Goal: Transaction & Acquisition: Book appointment/travel/reservation

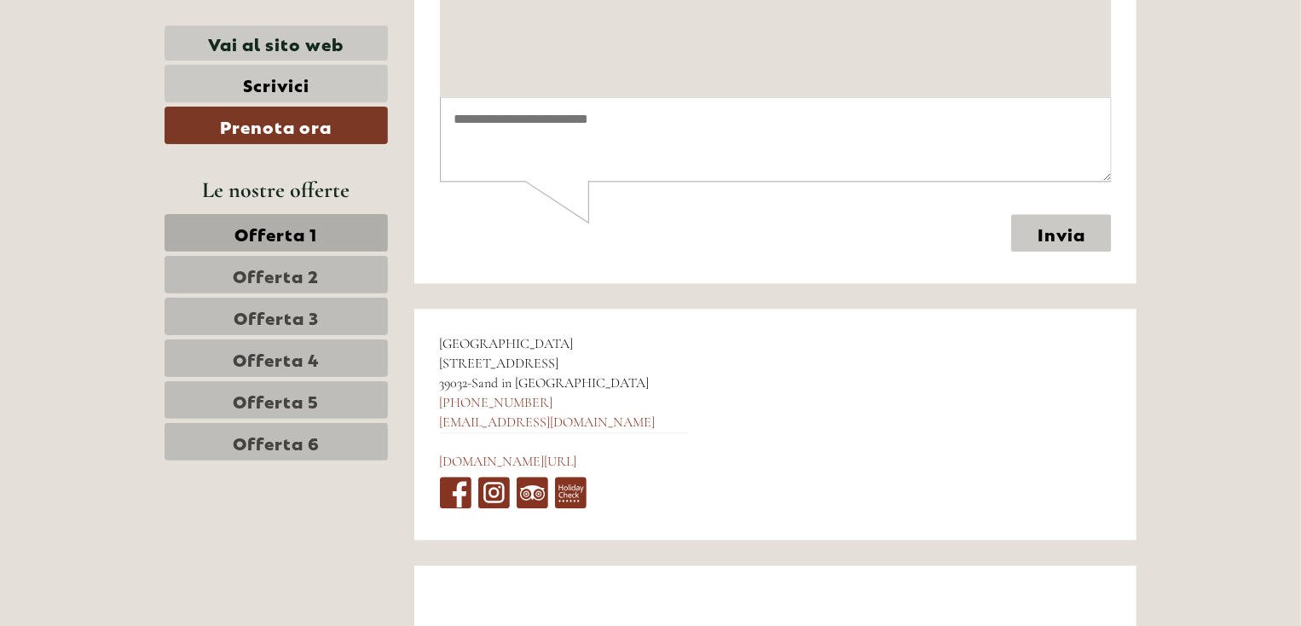
scroll to position [8664, 0]
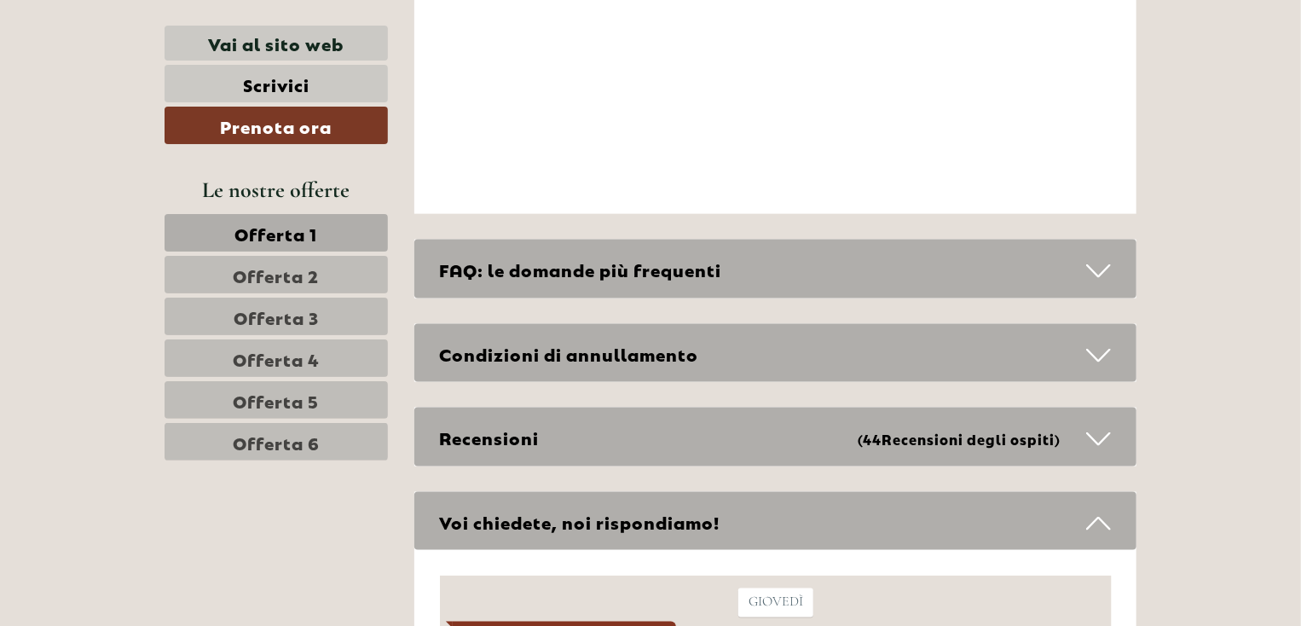
click at [320, 227] on link "Offerta 1" at bounding box center [275, 232] width 223 height 37
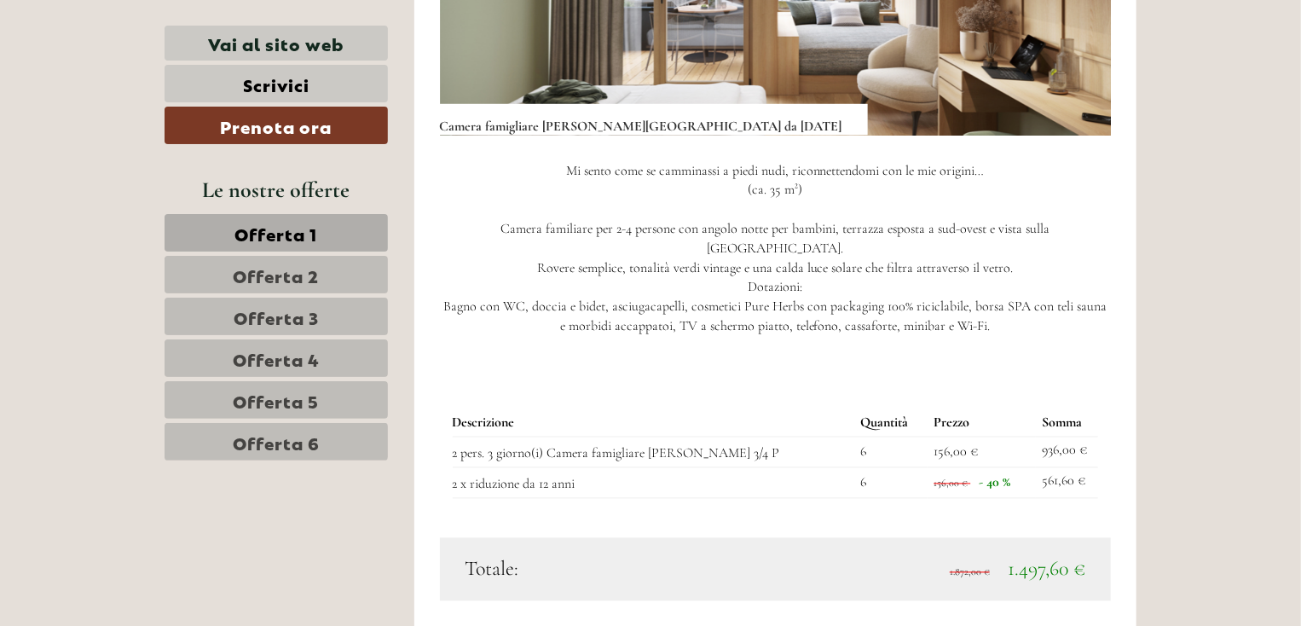
scroll to position [1436, 0]
click at [853, 436] on td "6" at bounding box center [889, 451] width 73 height 31
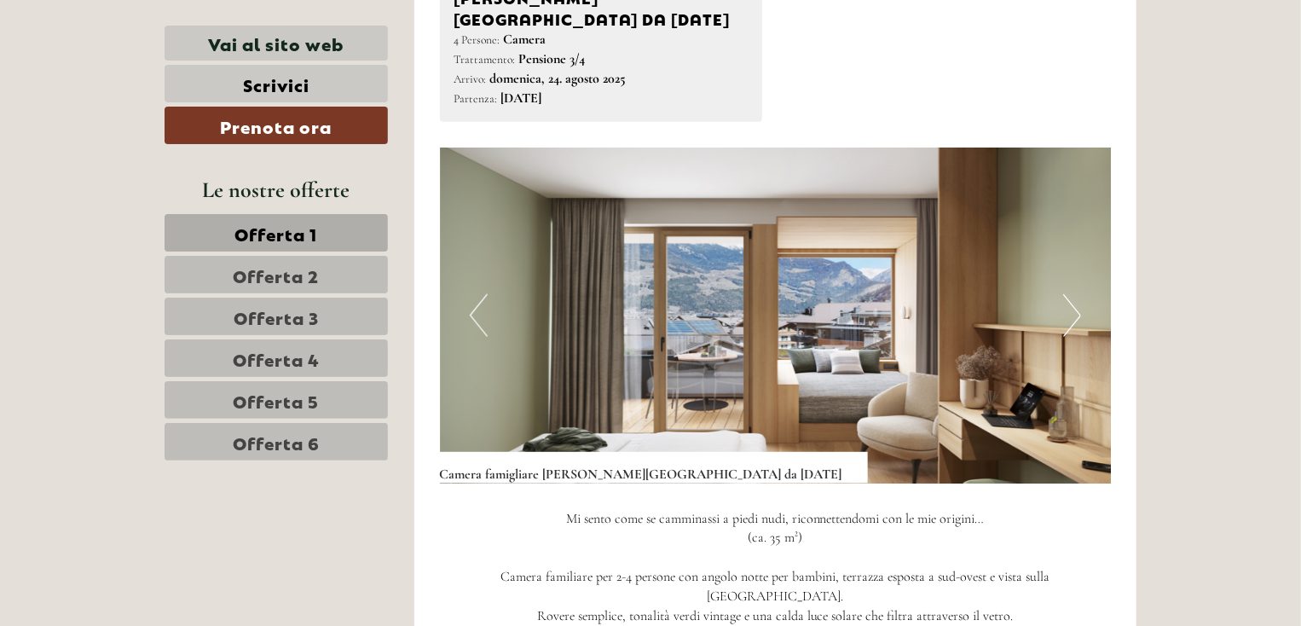
scroll to position [1047, 0]
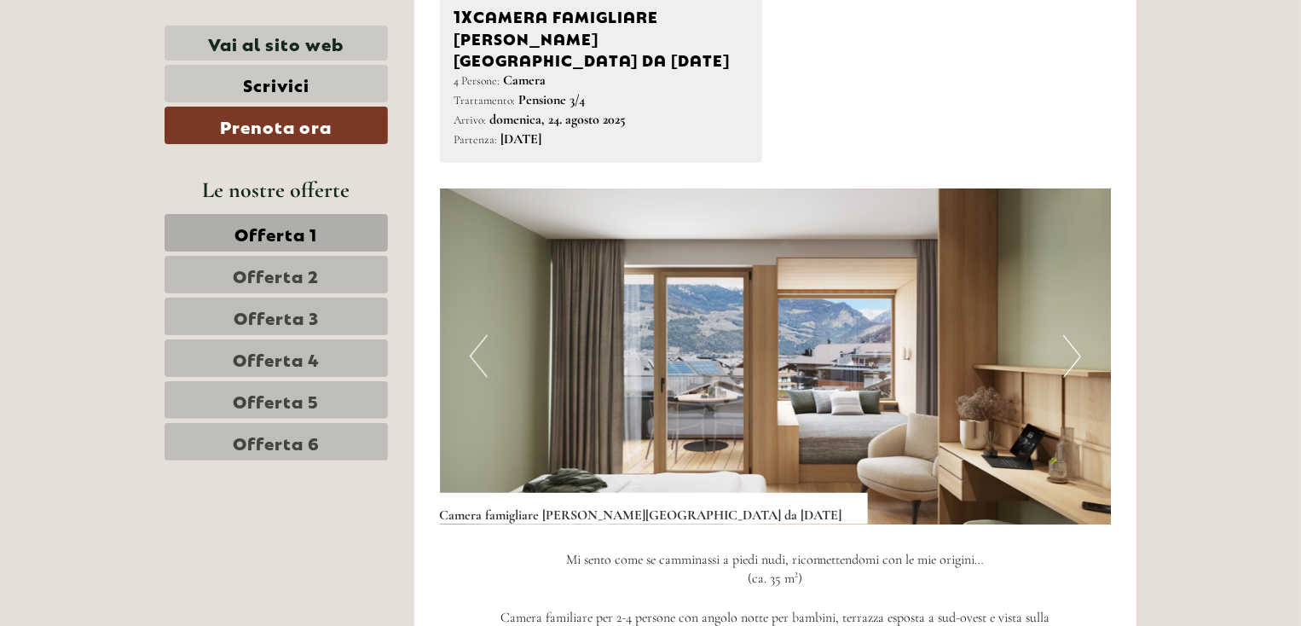
click at [1067, 336] on button "Next" at bounding box center [1072, 356] width 18 height 43
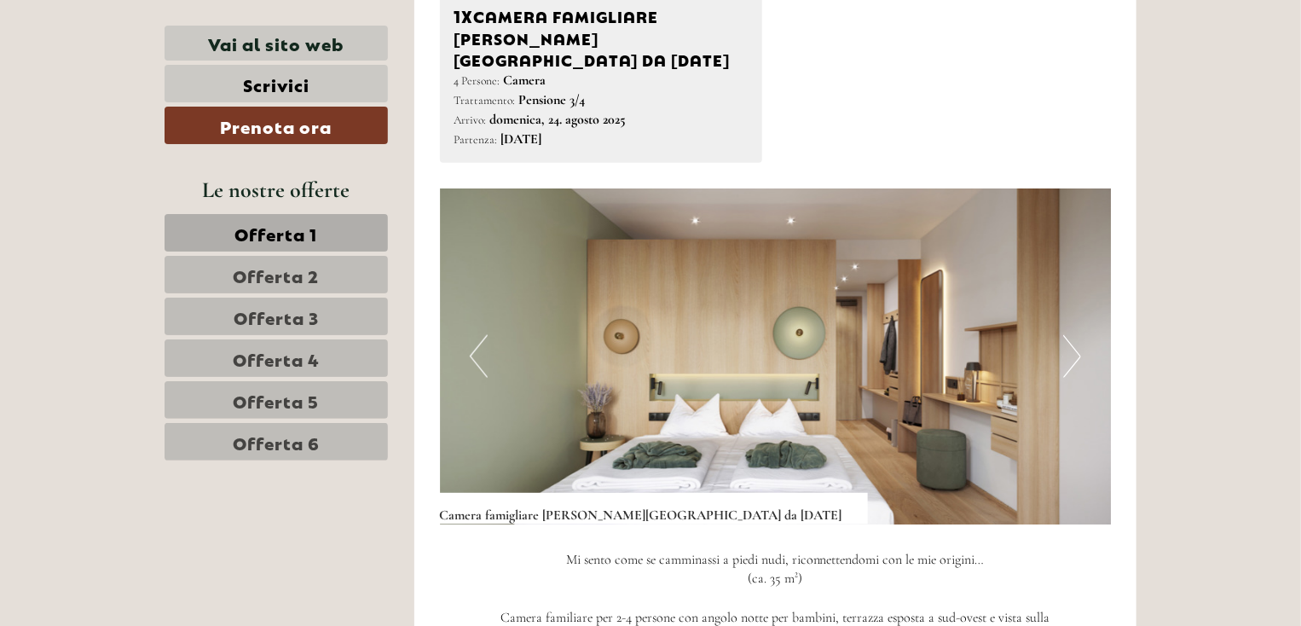
click at [1067, 336] on button "Next" at bounding box center [1072, 356] width 18 height 43
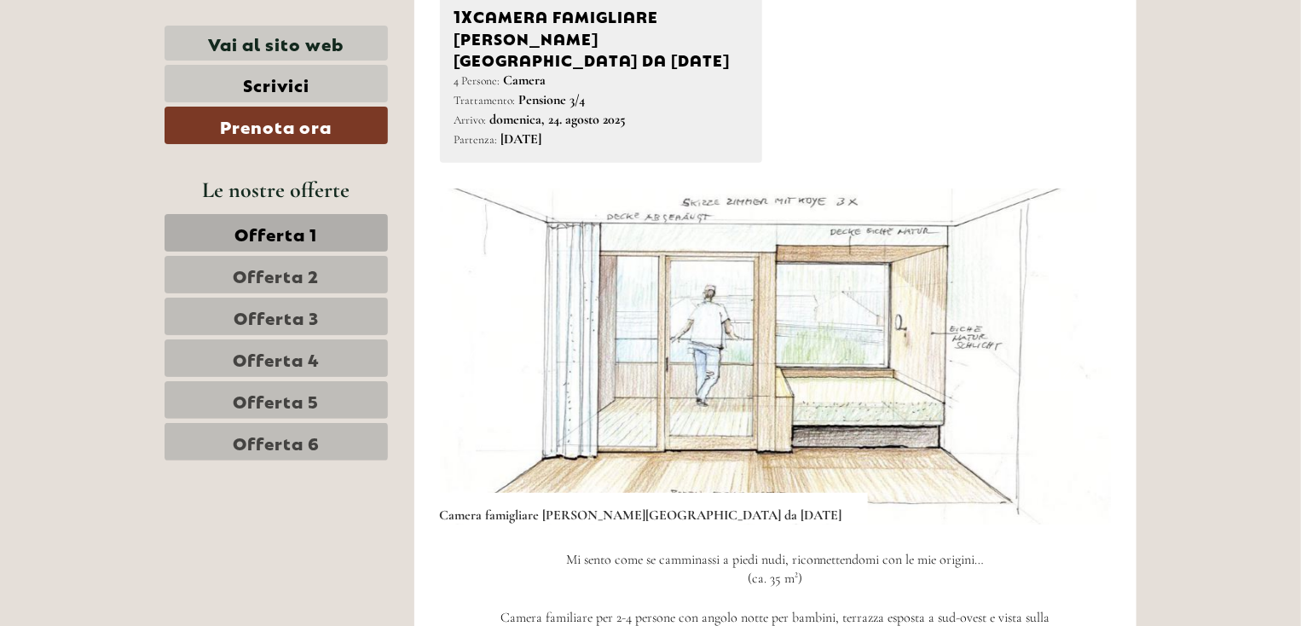
click at [1067, 336] on button "Next" at bounding box center [1072, 356] width 18 height 43
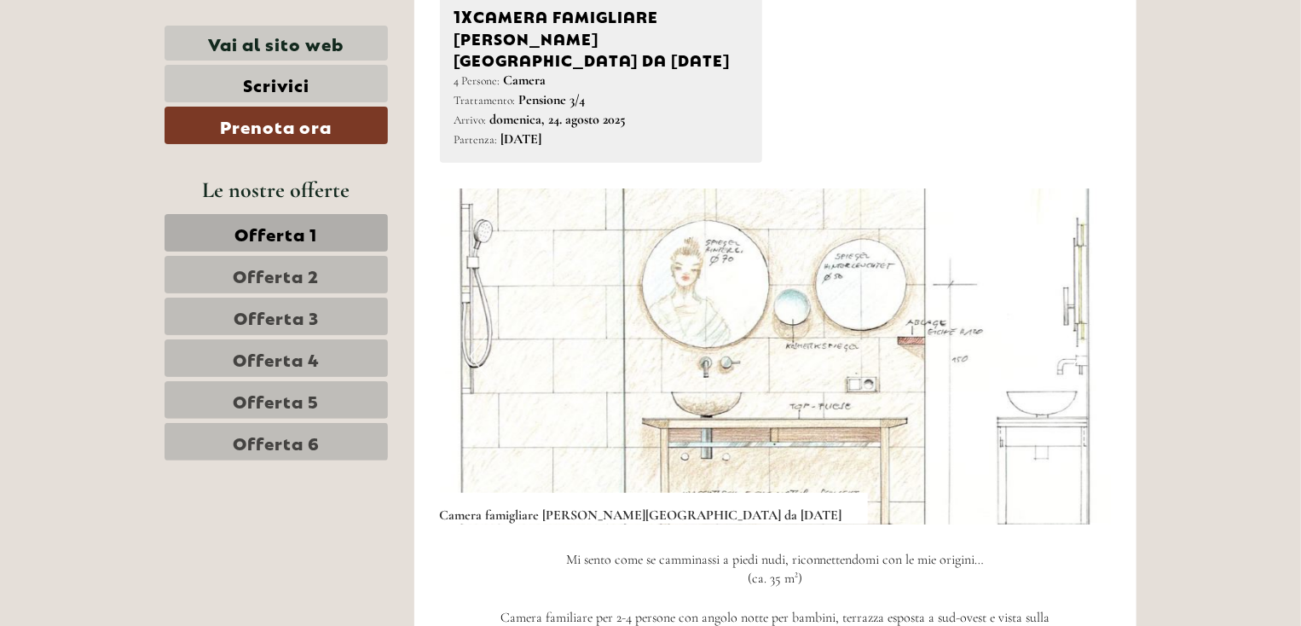
click at [1067, 336] on button "Next" at bounding box center [1072, 356] width 18 height 43
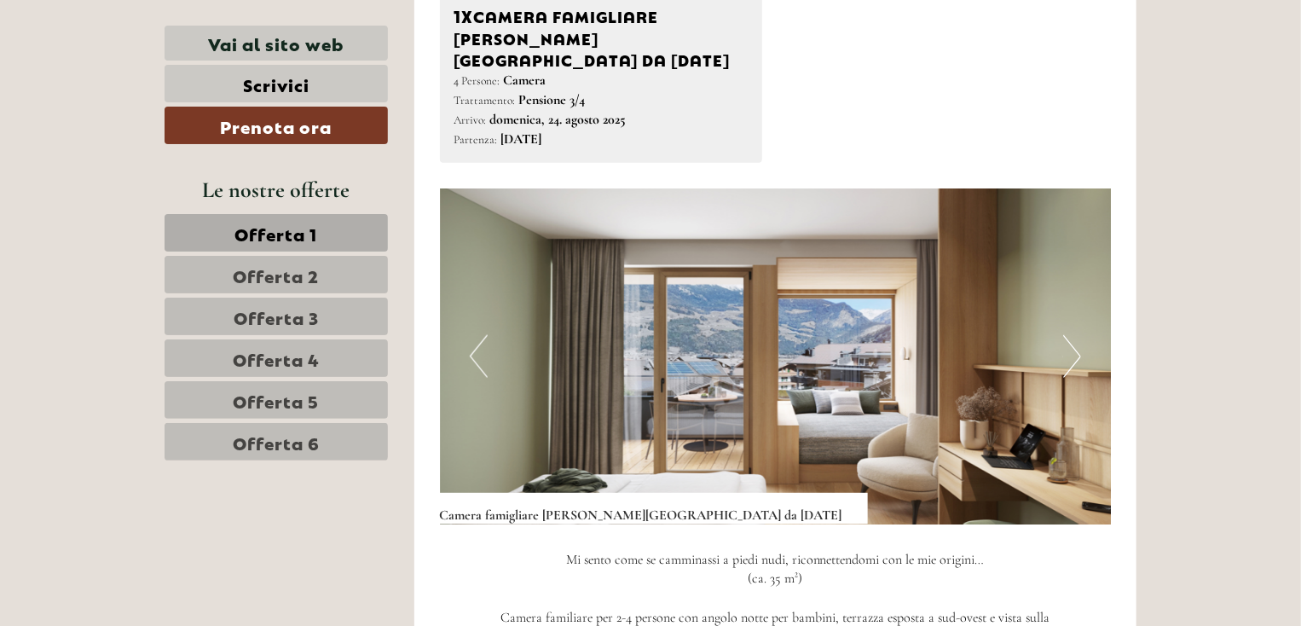
click at [1067, 336] on button "Next" at bounding box center [1072, 356] width 18 height 43
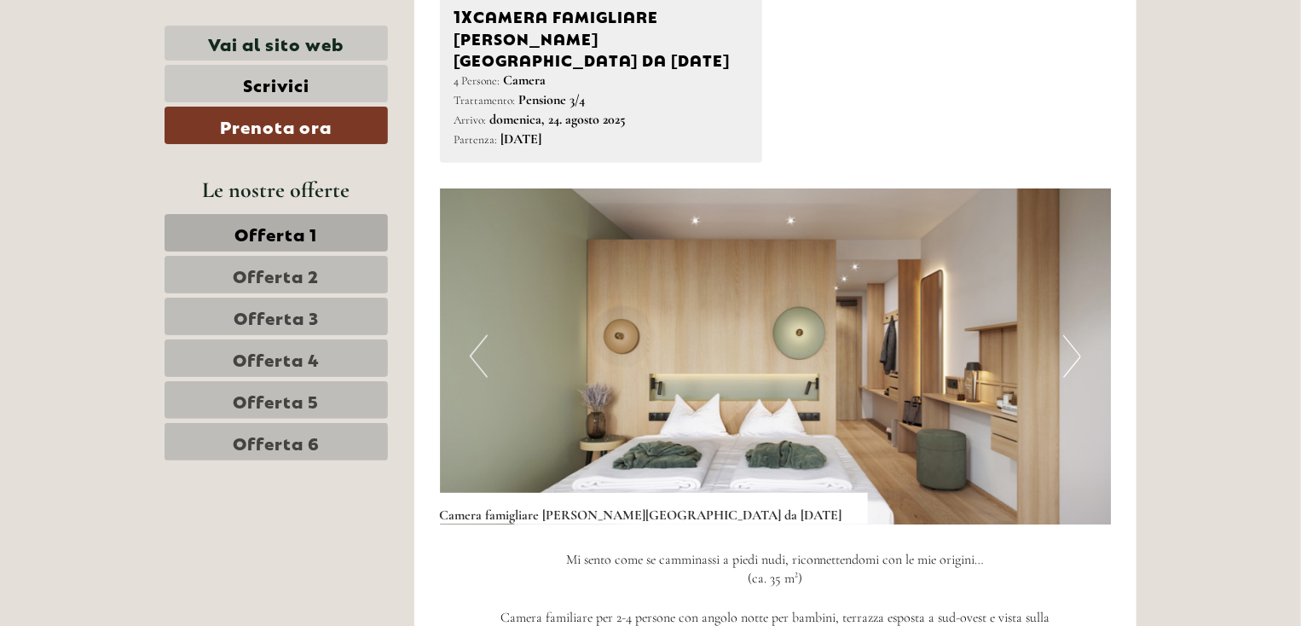
click at [1067, 336] on button "Next" at bounding box center [1072, 356] width 18 height 43
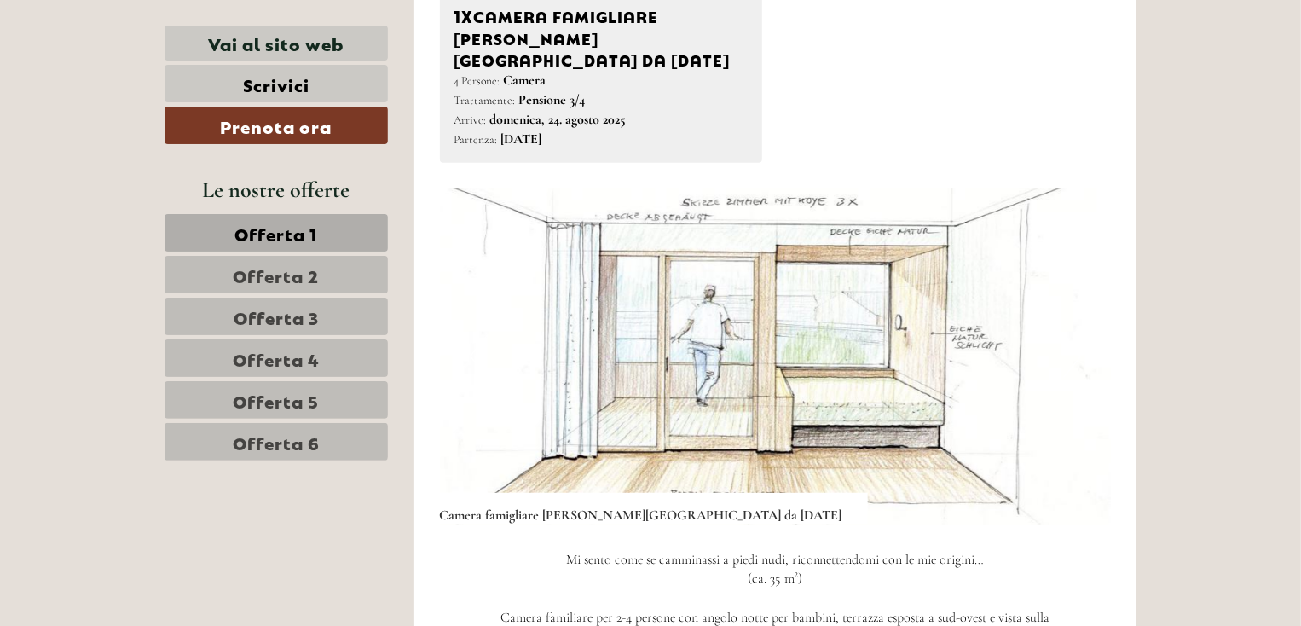
click at [1067, 336] on button "Next" at bounding box center [1072, 356] width 18 height 43
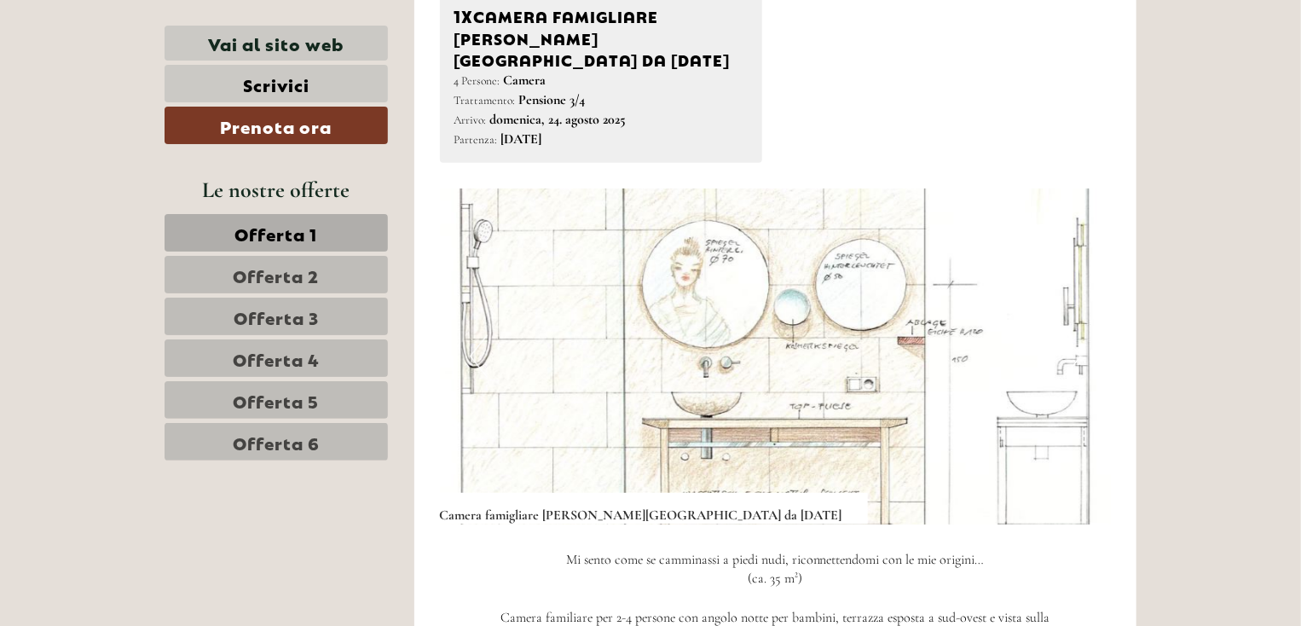
click at [1067, 336] on button "Next" at bounding box center [1072, 356] width 18 height 43
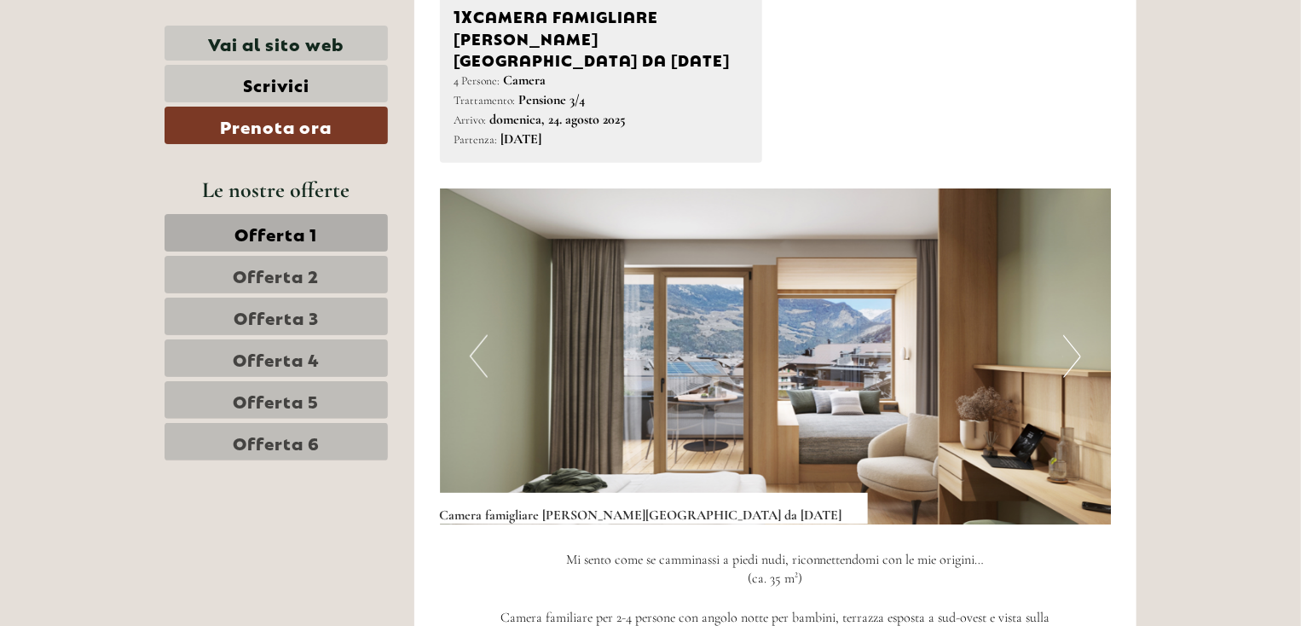
click at [1064, 342] on button "Next" at bounding box center [1072, 356] width 18 height 43
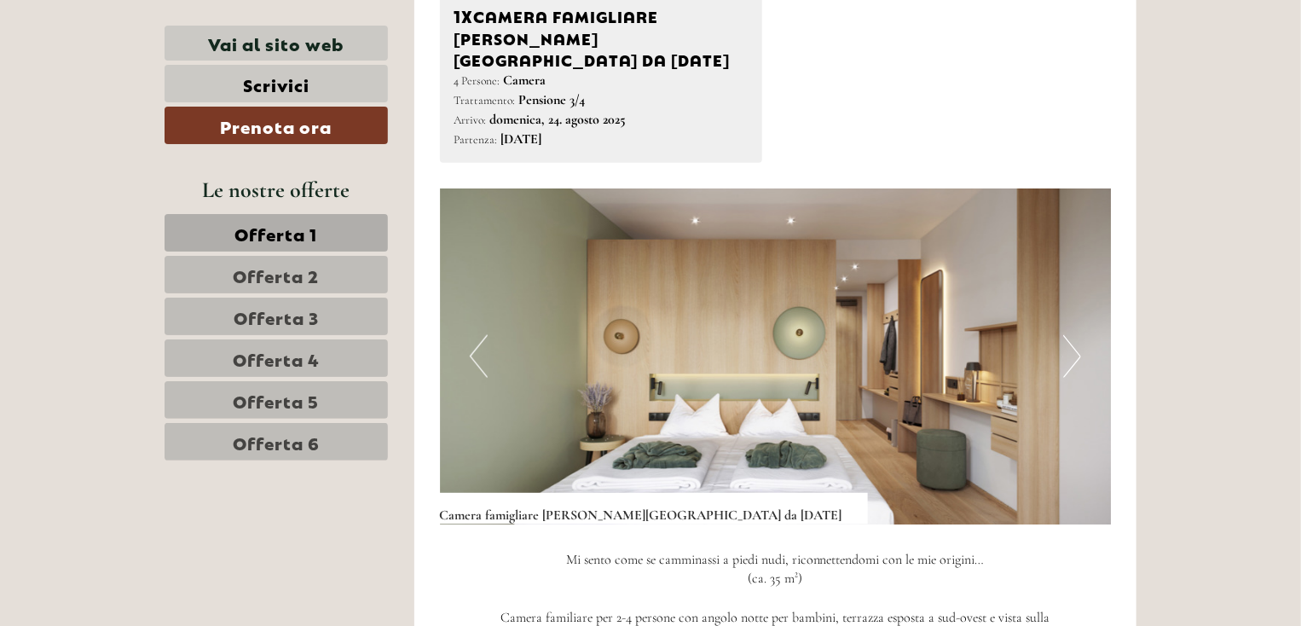
click at [1063, 342] on button "Next" at bounding box center [1072, 356] width 18 height 43
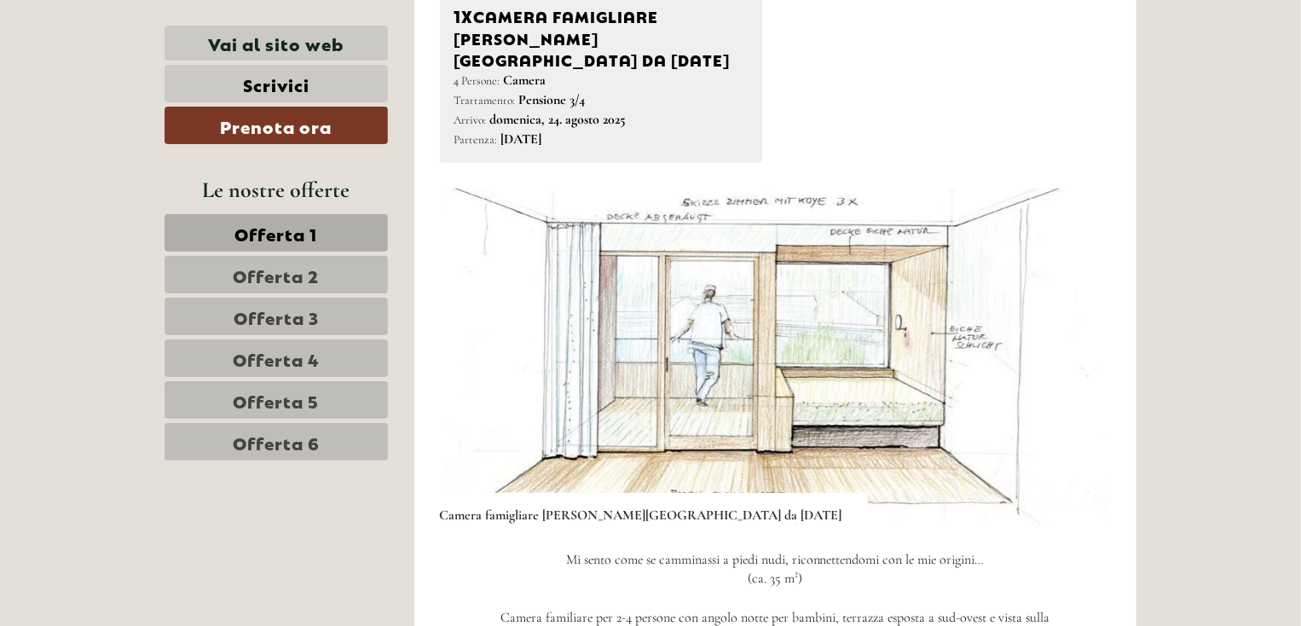
click at [1063, 342] on button "Next" at bounding box center [1072, 356] width 18 height 43
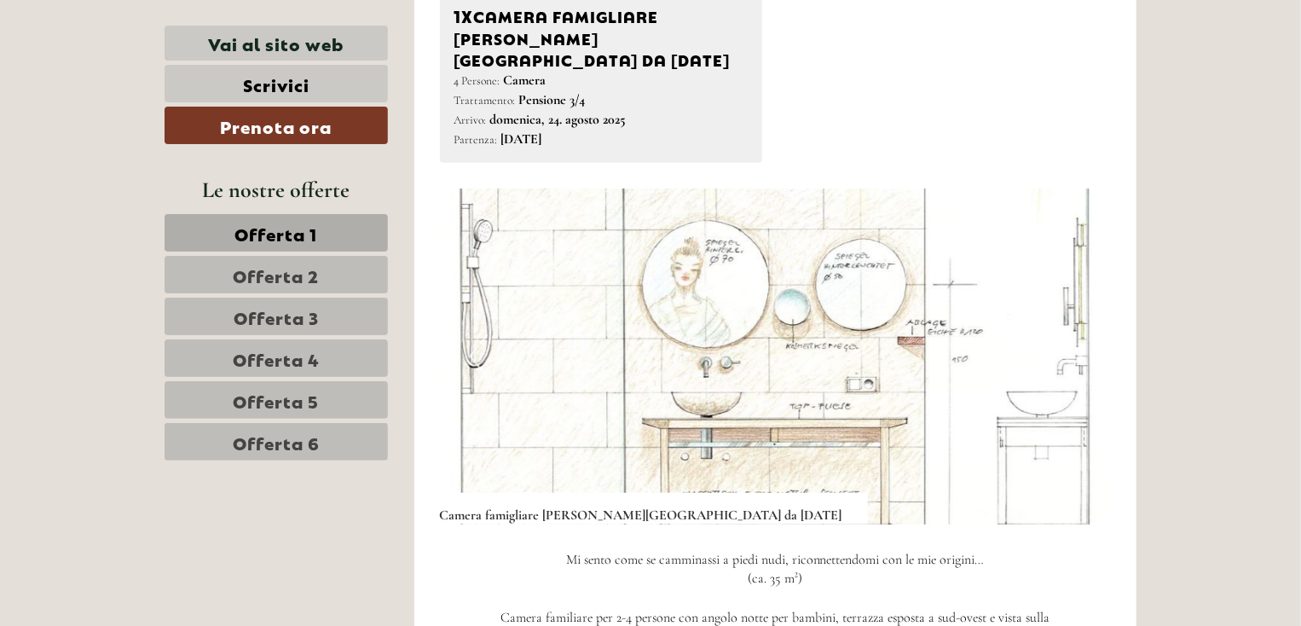
click at [1063, 342] on button "Next" at bounding box center [1072, 356] width 18 height 43
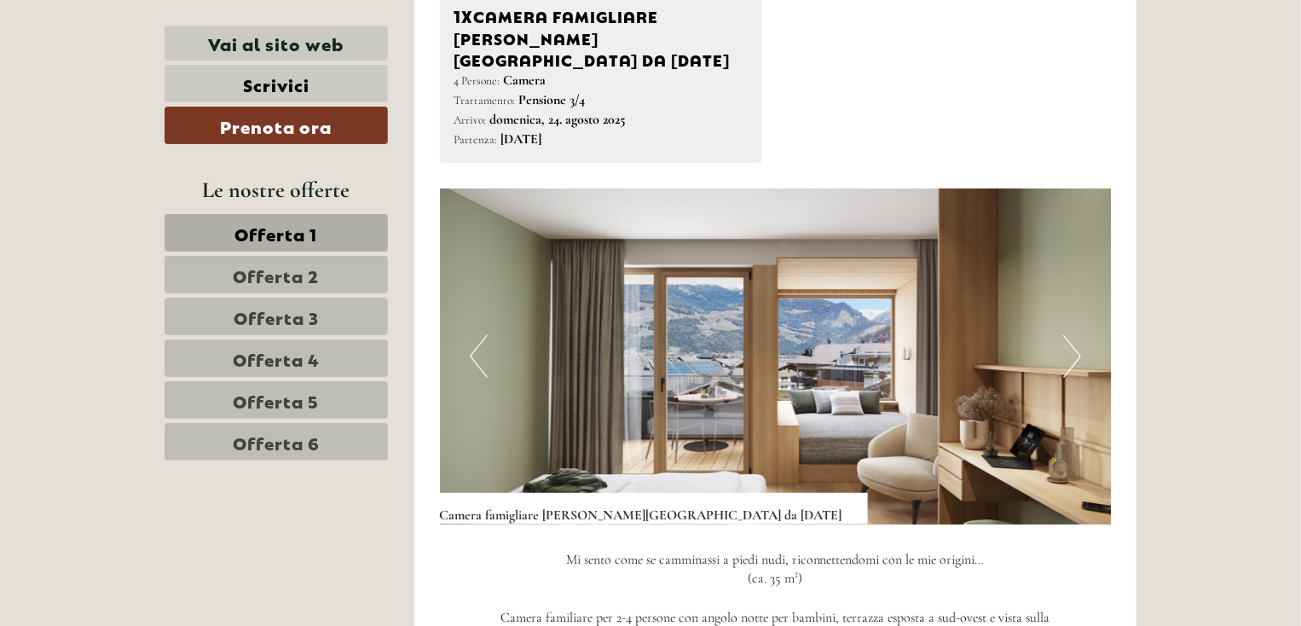
click at [1063, 342] on button "Next" at bounding box center [1072, 356] width 18 height 43
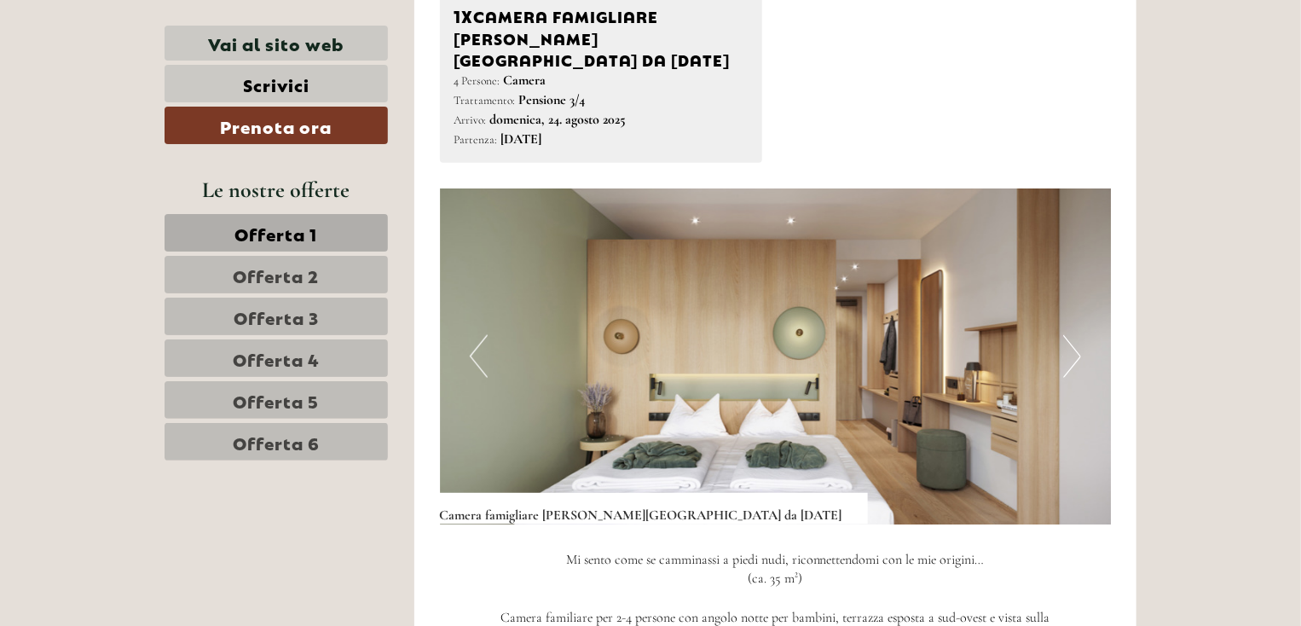
click at [1063, 342] on button "Next" at bounding box center [1072, 356] width 18 height 43
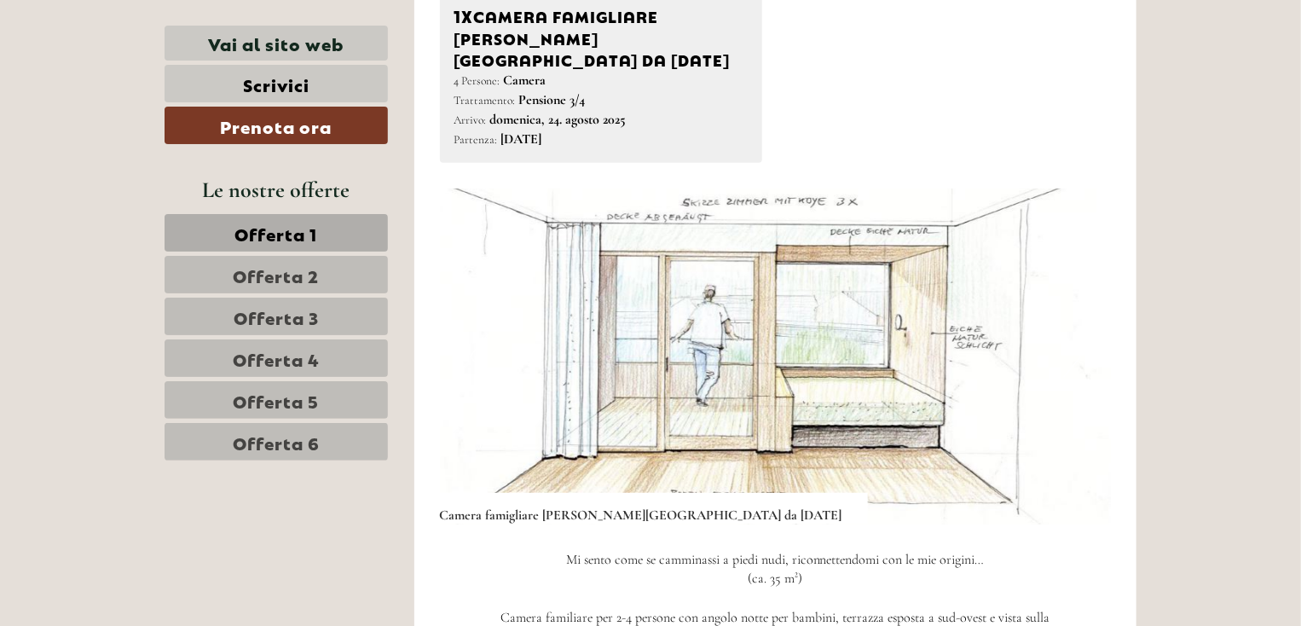
click at [1063, 342] on button "Next" at bounding box center [1072, 356] width 18 height 43
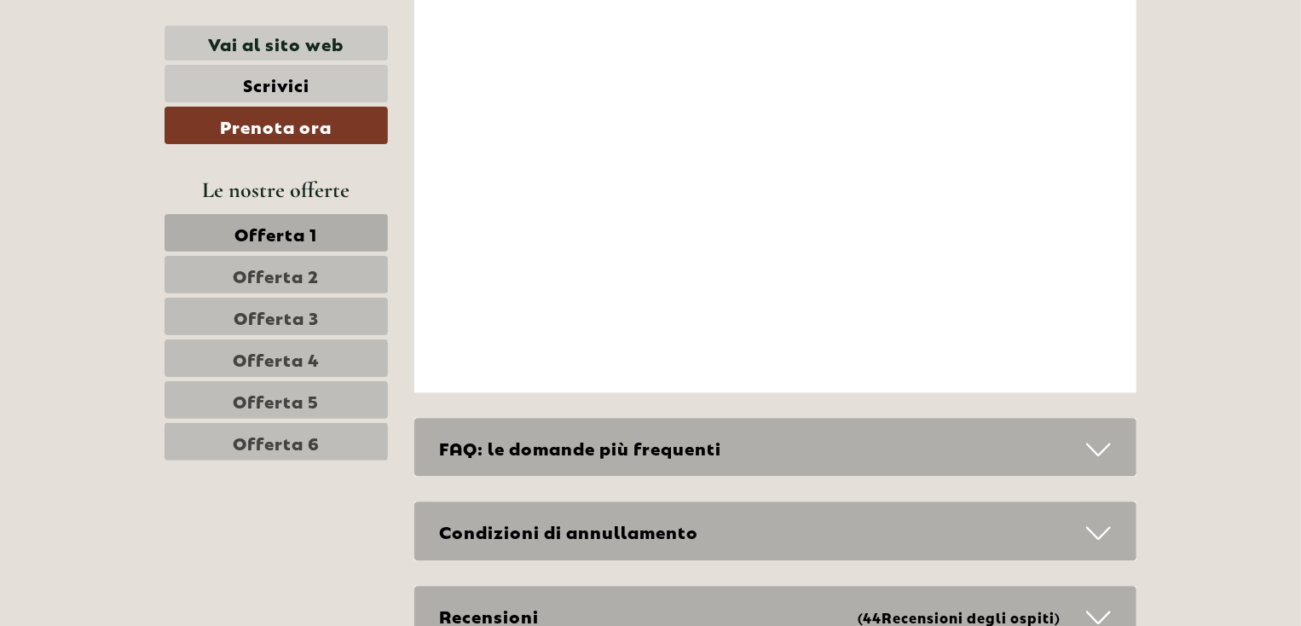
scroll to position [5263, 0]
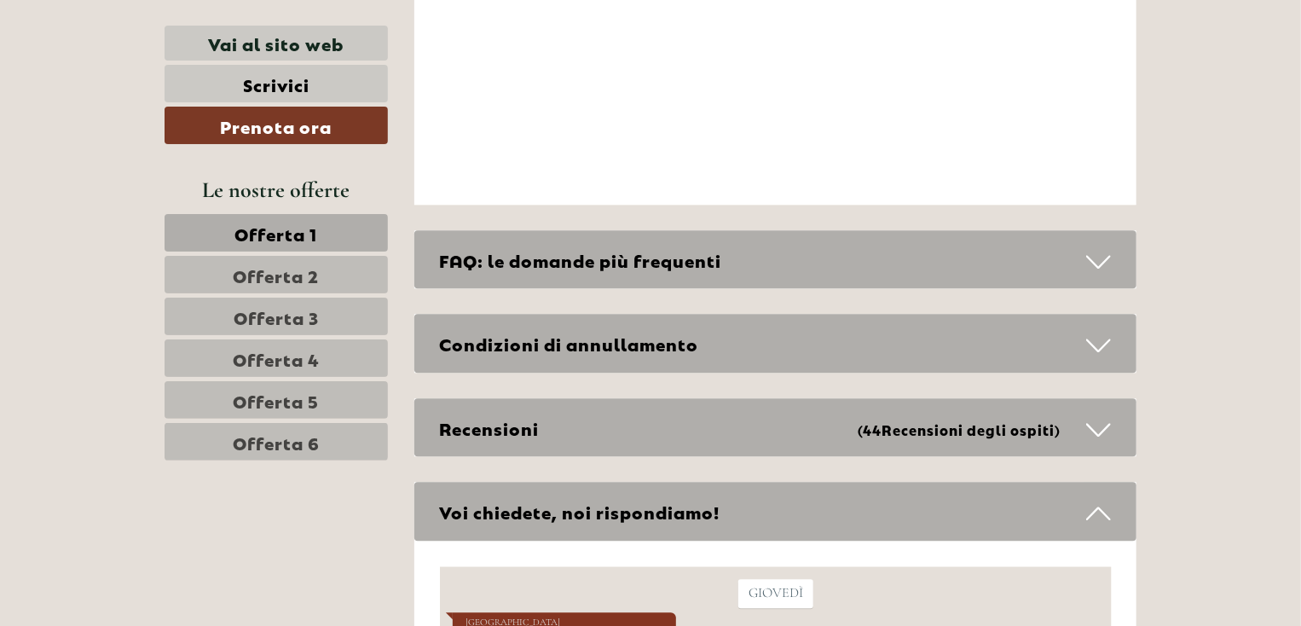
click at [303, 277] on span "Offerta 2" at bounding box center [277, 274] width 86 height 24
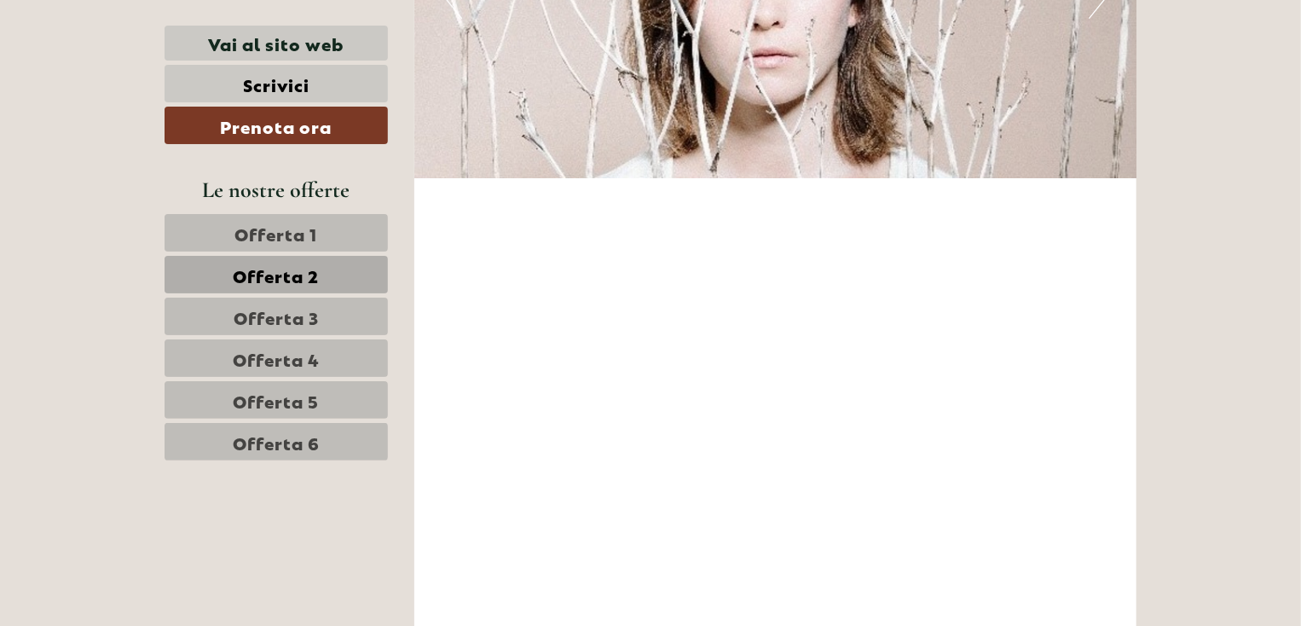
scroll to position [3993, 0]
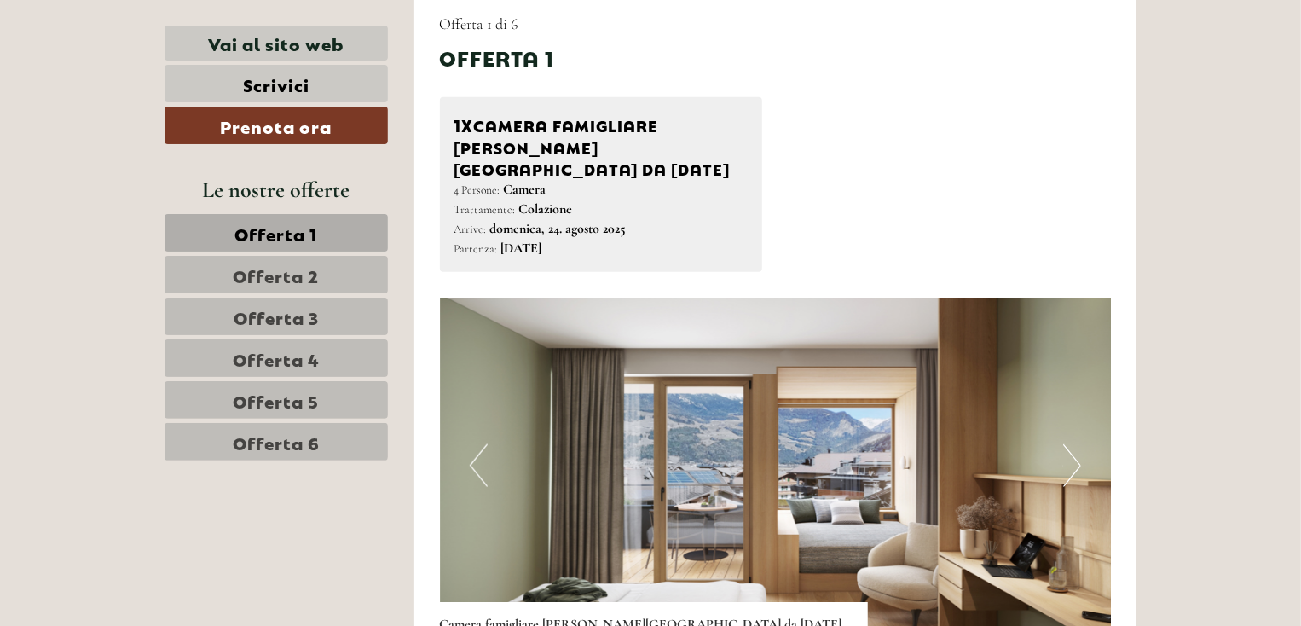
scroll to position [1449, 0]
